Goal: Task Accomplishment & Management: Manage account settings

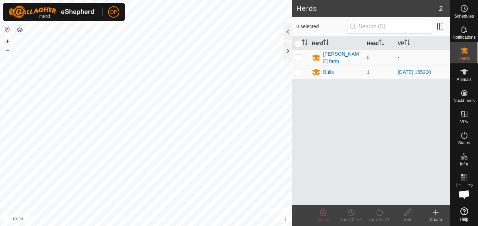
scroll to position [400, 0]
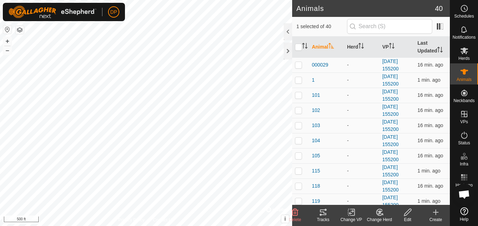
click at [323, 214] on icon at bounding box center [323, 212] width 8 height 8
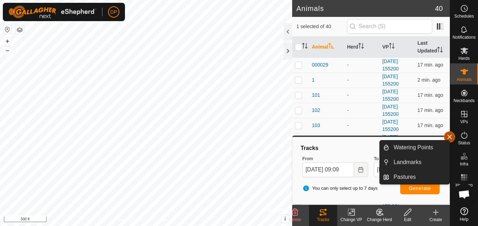
click at [450, 137] on button "button" at bounding box center [449, 136] width 11 height 11
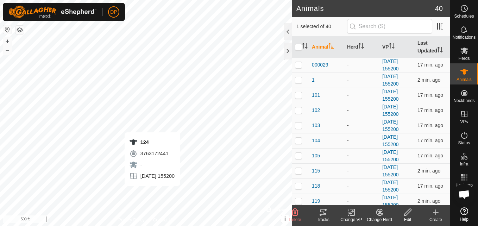
checkbox input "false"
